Goal: Information Seeking & Learning: Learn about a topic

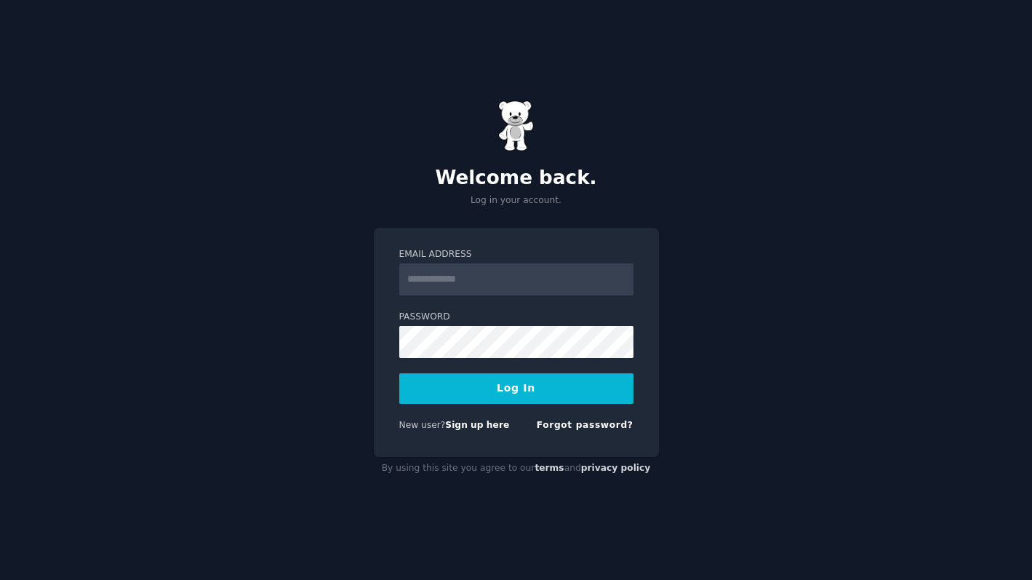
click at [473, 302] on form "Email Address Password Log In New user? Sign up here Forgot password?" at bounding box center [516, 342] width 234 height 189
click at [473, 281] on input "Email Address" at bounding box center [516, 279] width 234 height 32
click at [444, 287] on input "Email Address" at bounding box center [516, 279] width 234 height 32
click at [429, 304] on form "Email Address Password Log In New user? Sign up here Forgot password?" at bounding box center [516, 342] width 234 height 189
click at [452, 268] on input "Email Address" at bounding box center [516, 279] width 234 height 32
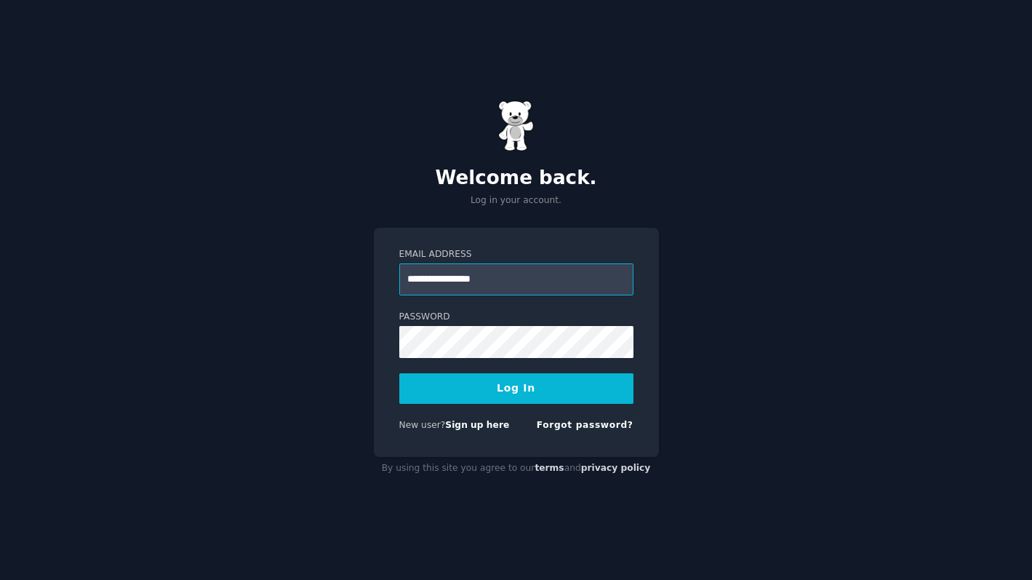
type input "**********"
click at [513, 383] on button "Log In" at bounding box center [516, 388] width 234 height 31
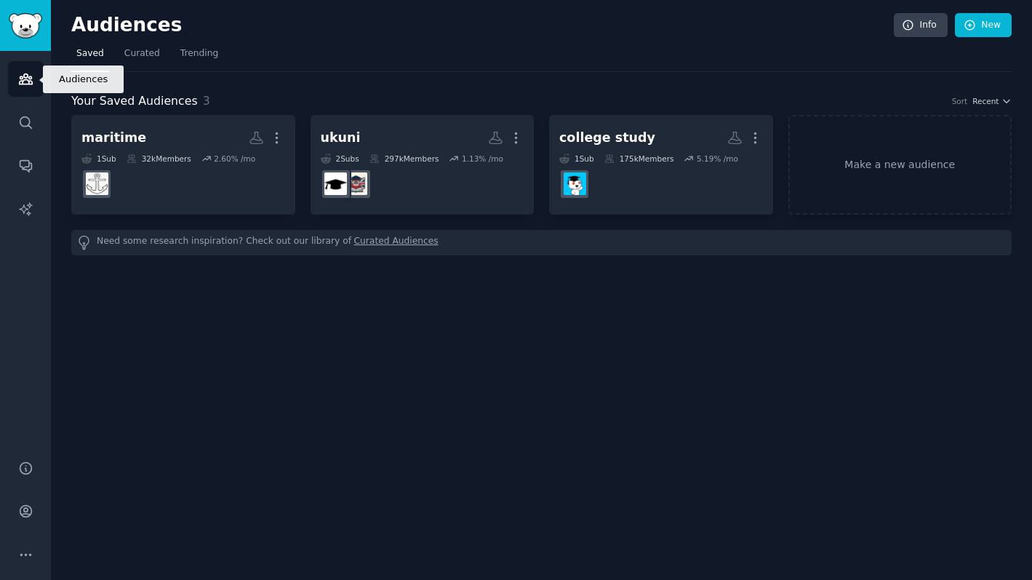
click at [15, 74] on link "Audiences" at bounding box center [26, 79] width 36 height 36
click at [126, 52] on span "Curated" at bounding box center [142, 53] width 36 height 13
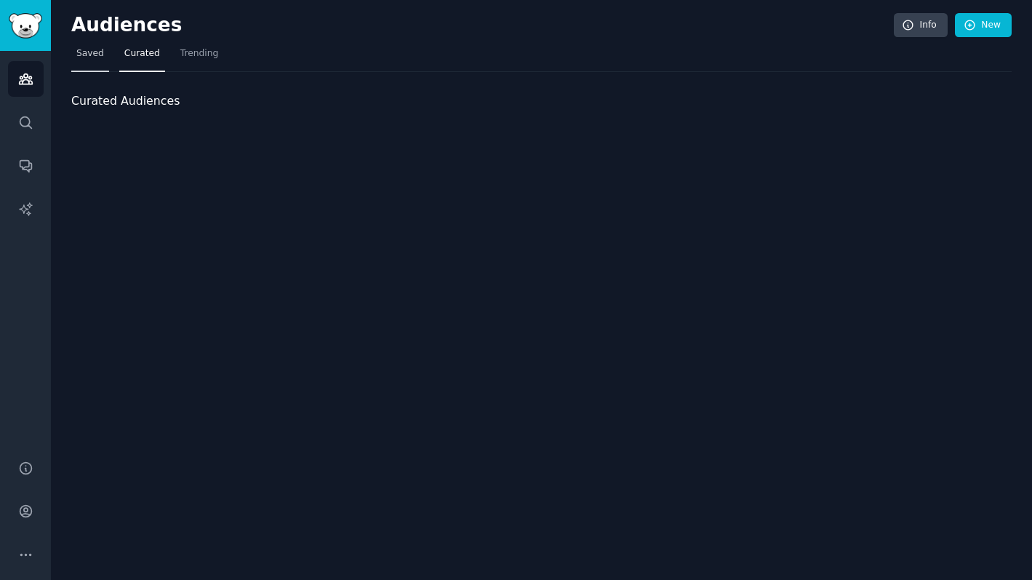
click at [88, 52] on span "Saved" at bounding box center [90, 53] width 28 height 13
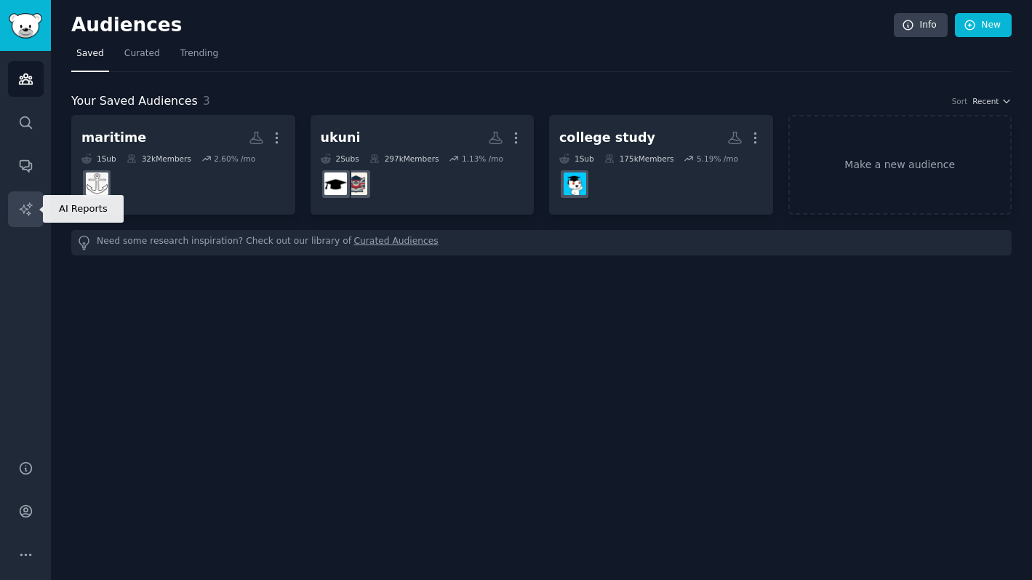
click at [27, 198] on link "AI Reports" at bounding box center [26, 209] width 36 height 36
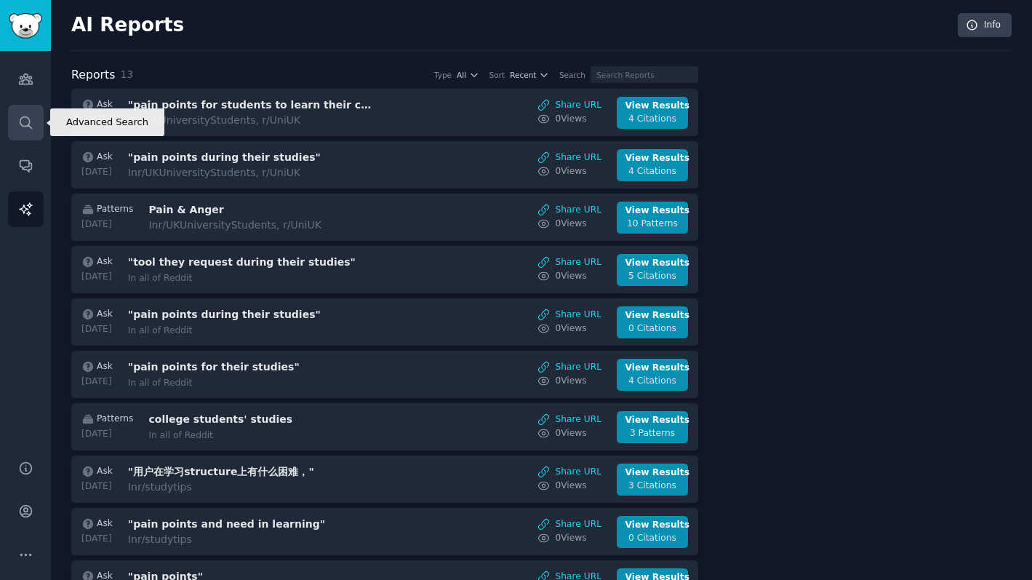
click at [32, 111] on link "Search" at bounding box center [26, 123] width 36 height 36
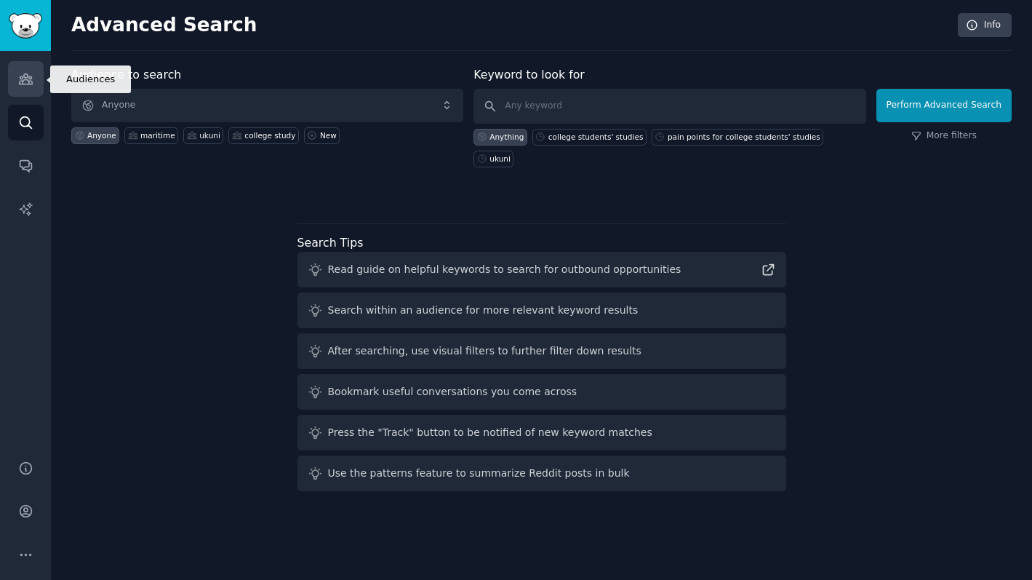
click at [22, 91] on link "Audiences" at bounding box center [26, 79] width 36 height 36
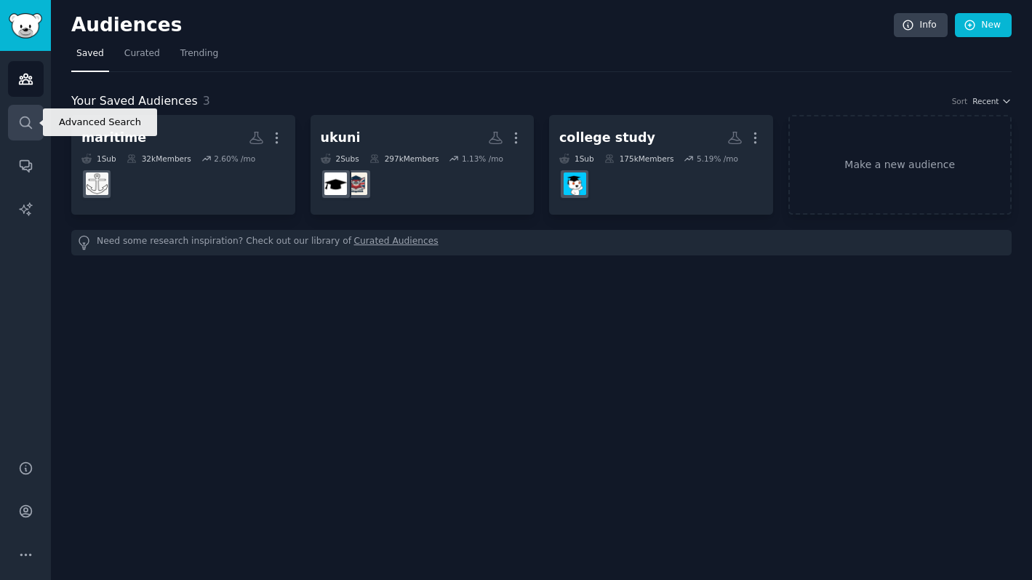
click at [23, 124] on icon "Sidebar" at bounding box center [25, 122] width 15 height 15
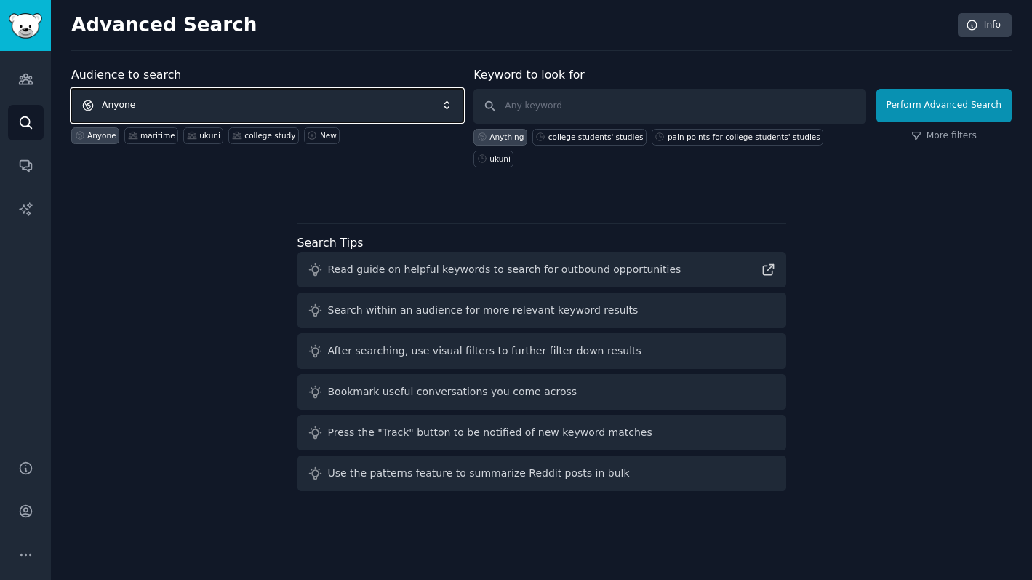
click at [220, 108] on span "Anyone" at bounding box center [267, 105] width 392 height 33
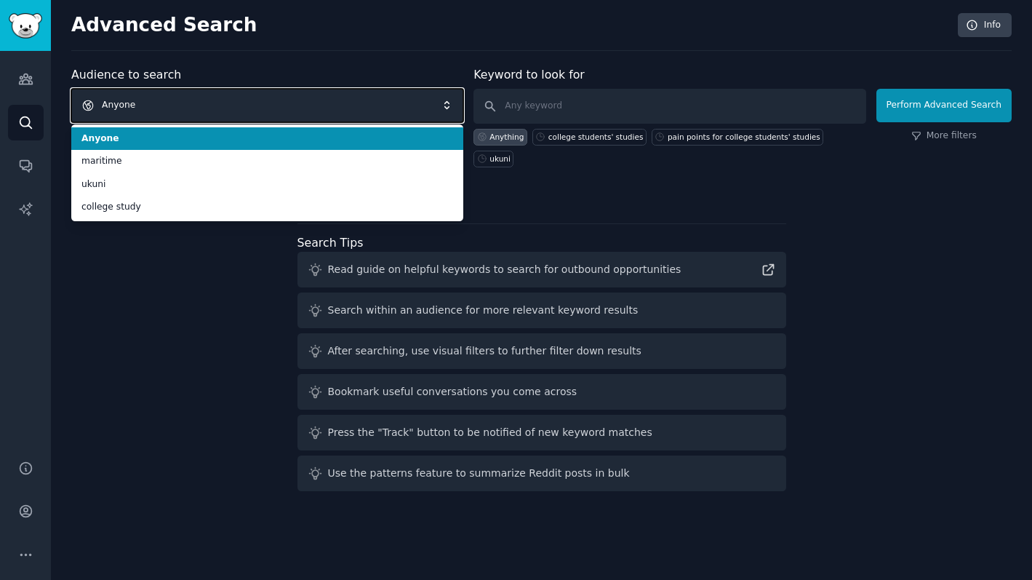
click at [217, 93] on span "Anyone" at bounding box center [267, 105] width 392 height 33
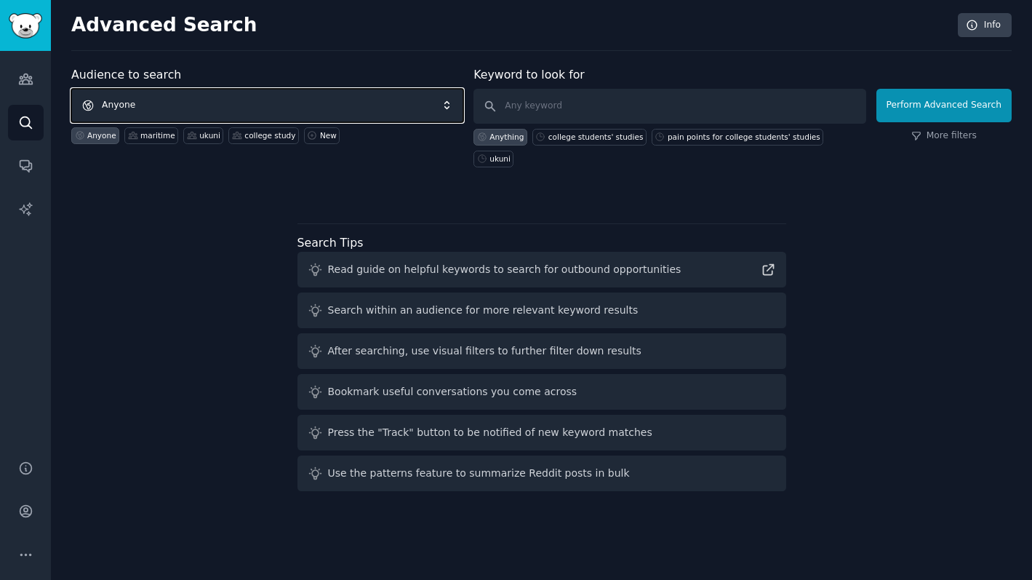
click at [212, 105] on span "Anyone" at bounding box center [267, 105] width 392 height 33
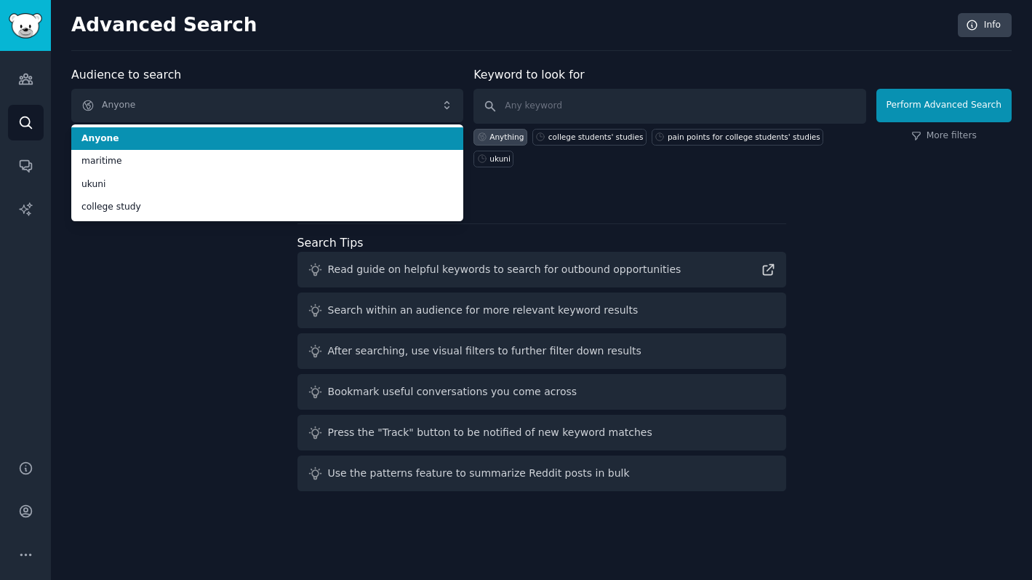
click at [215, 77] on div "Audience to search Anyone Anyone maritime ukuni college study Anyone maritime u…" at bounding box center [267, 116] width 392 height 101
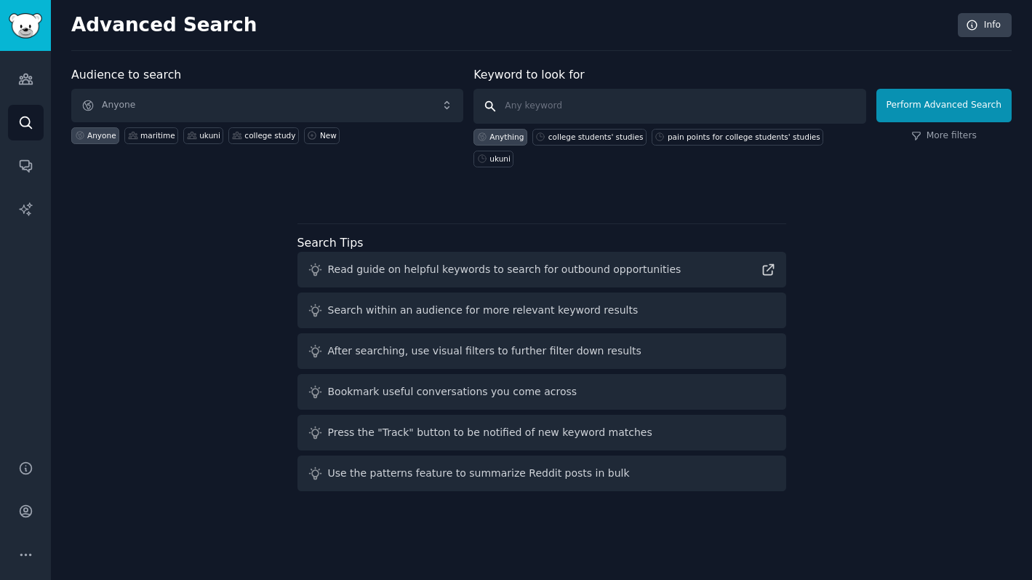
click at [542, 105] on input "text" at bounding box center [669, 106] width 392 height 35
type input "niche industry ai opportunity"
click button "Perform Advanced Search" at bounding box center [943, 105] width 135 height 33
